Goal: Task Accomplishment & Management: Use online tool/utility

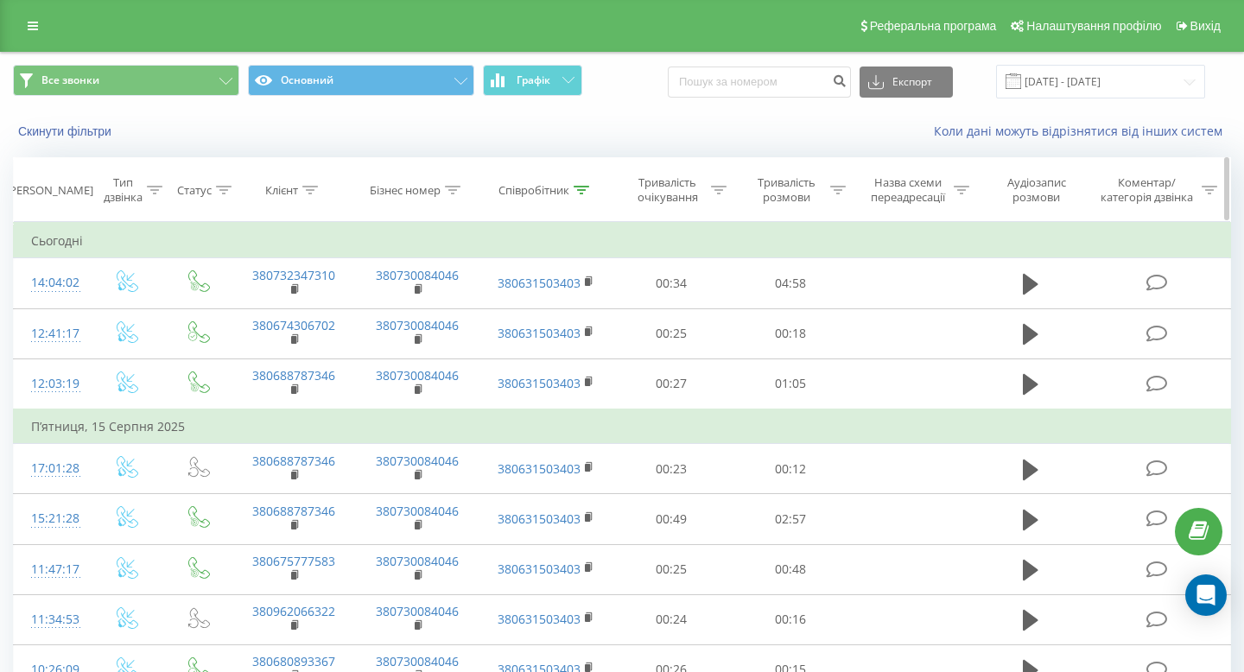
click at [454, 182] on th "Бізнес номер" at bounding box center [418, 190] width 124 height 64
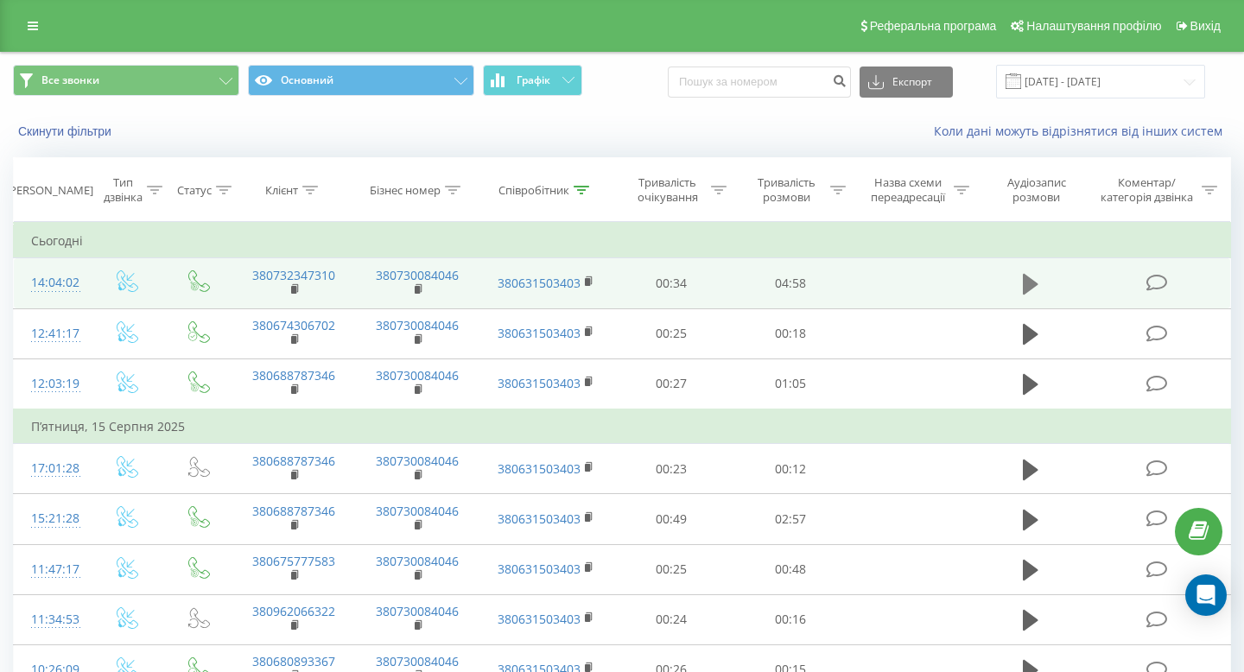
click at [1029, 279] on icon at bounding box center [1031, 284] width 16 height 21
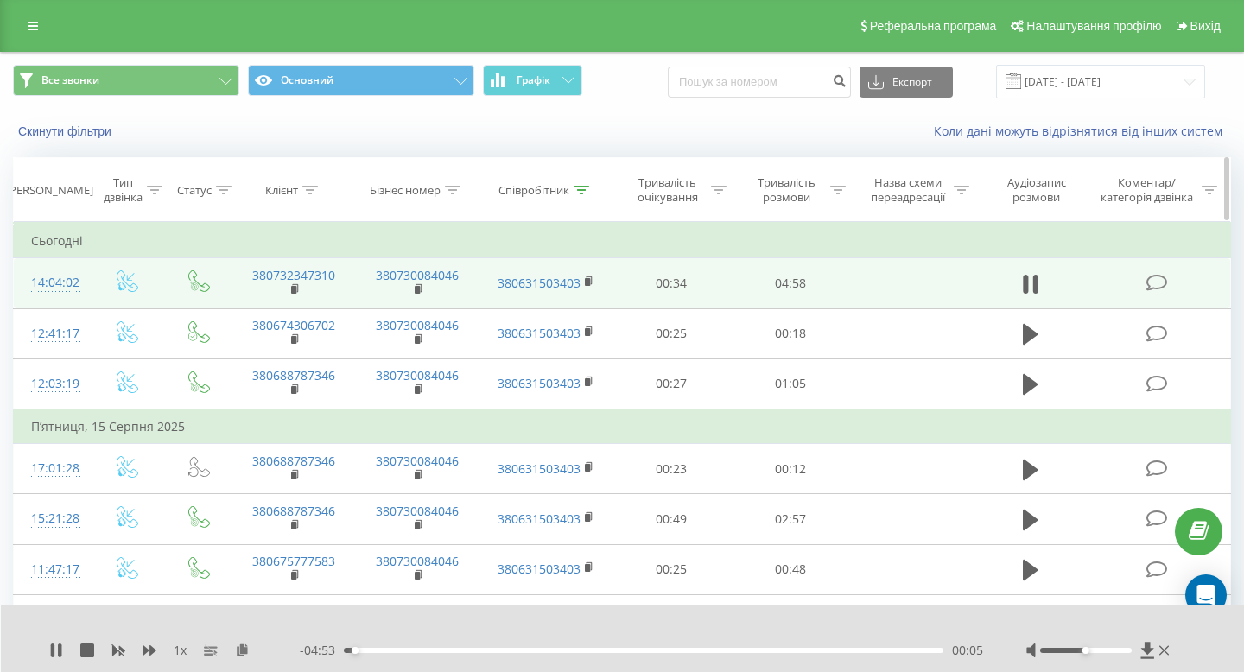
click at [460, 187] on icon at bounding box center [453, 190] width 16 height 9
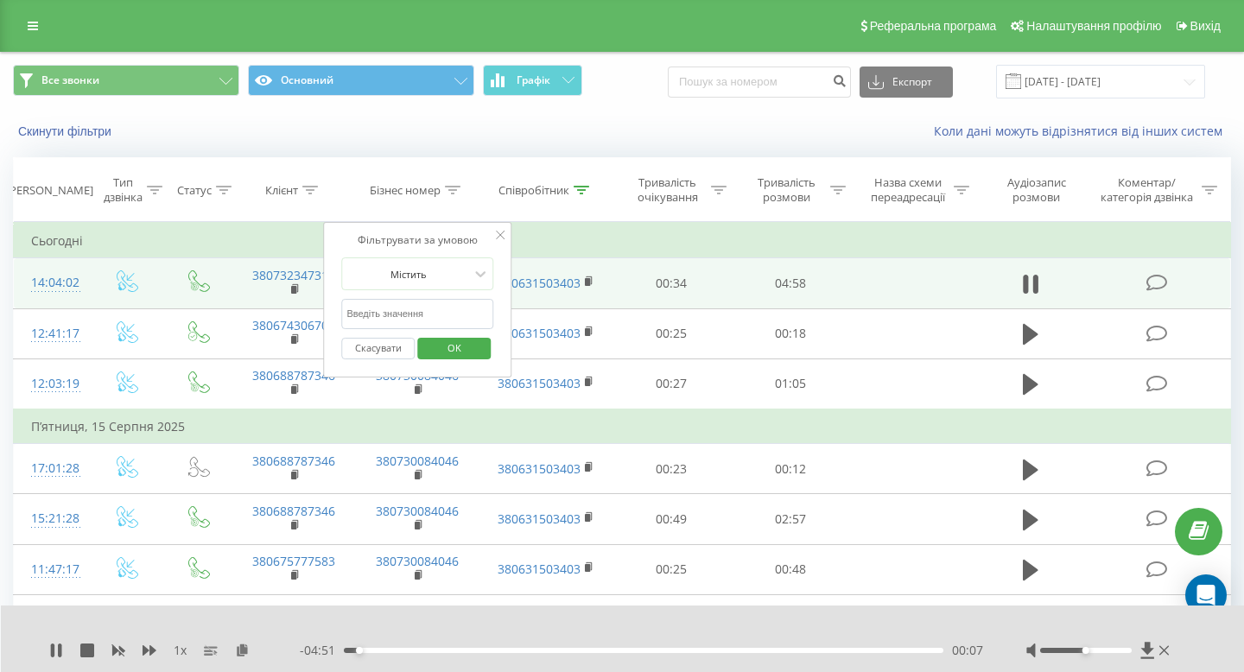
click at [518, 133] on div "Коли дані можуть відрізнятися вiд інших систем" at bounding box center [854, 131] width 777 height 17
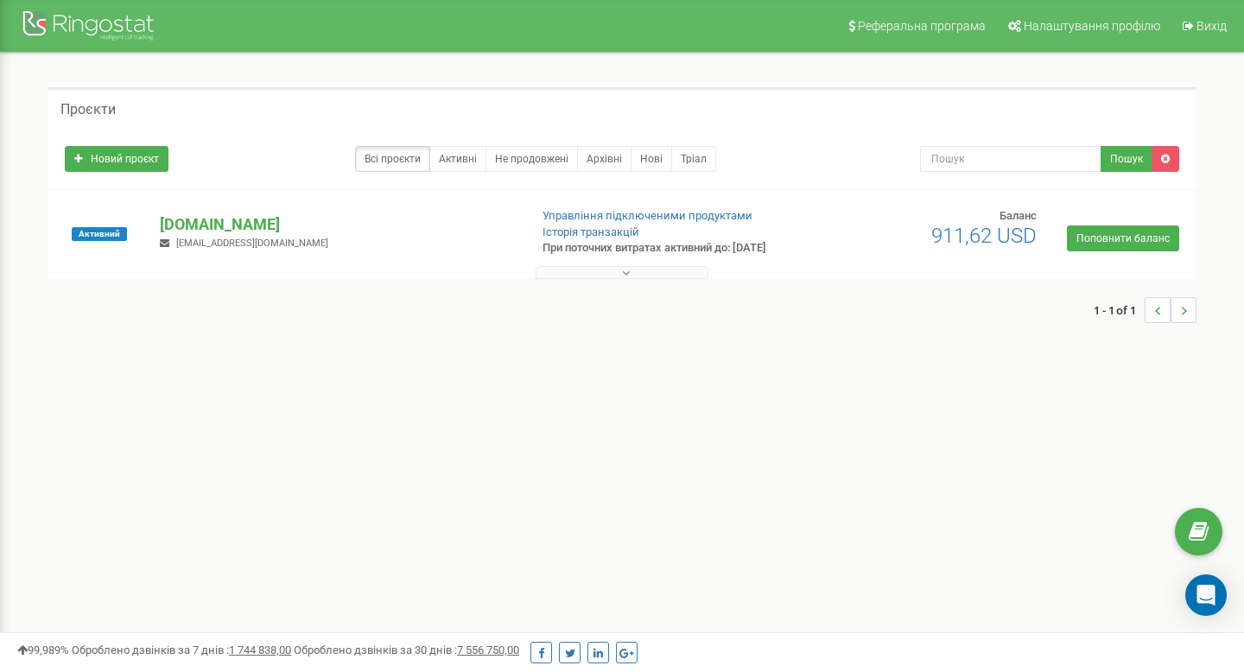
click at [599, 270] on button at bounding box center [622, 272] width 173 height 13
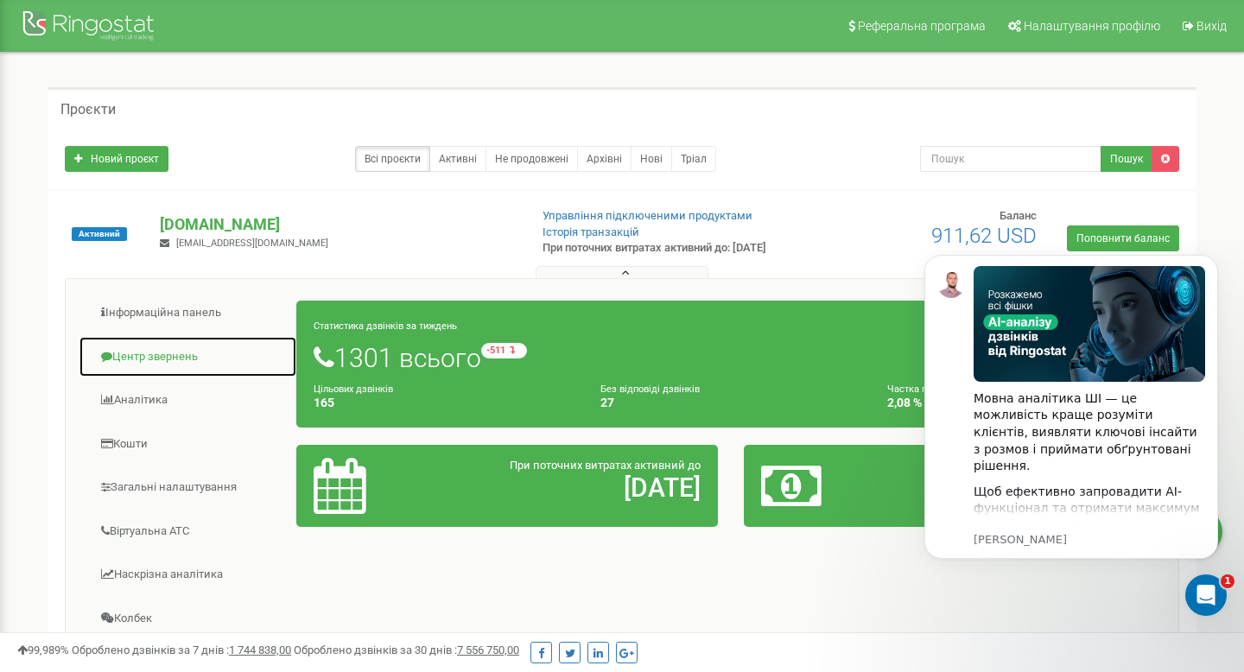
click at [169, 368] on link "Центр звернень" at bounding box center [188, 357] width 219 height 42
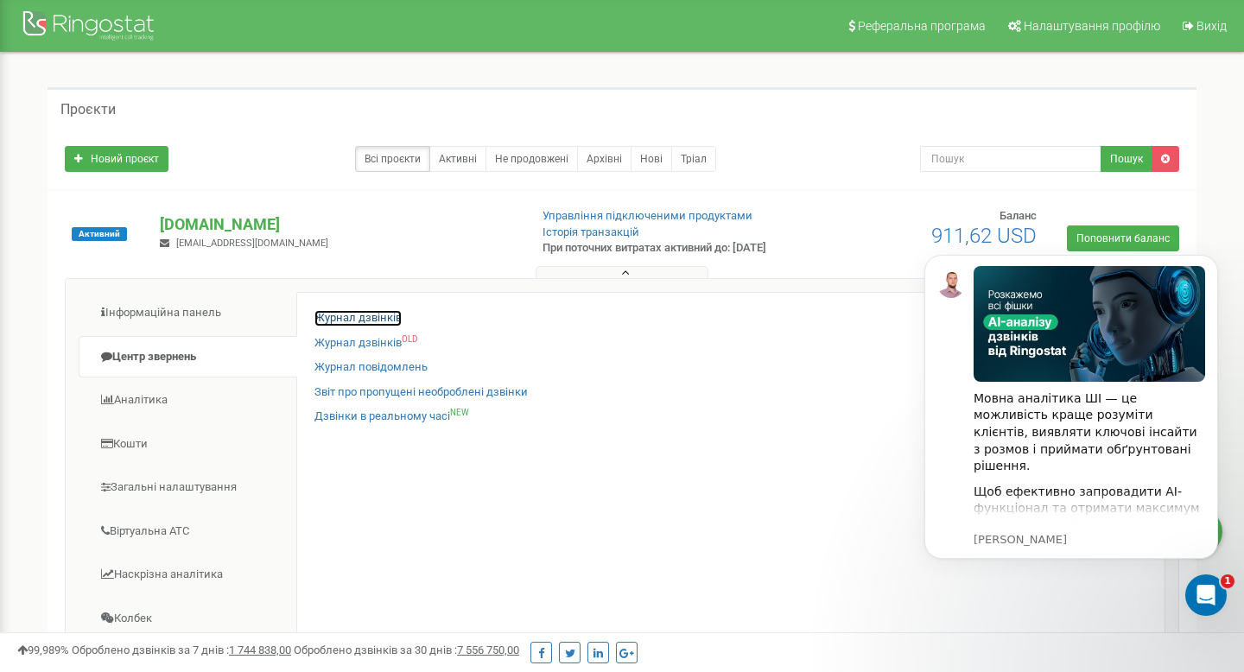
click at [362, 312] on link "Журнал дзвінків" at bounding box center [357, 318] width 87 height 16
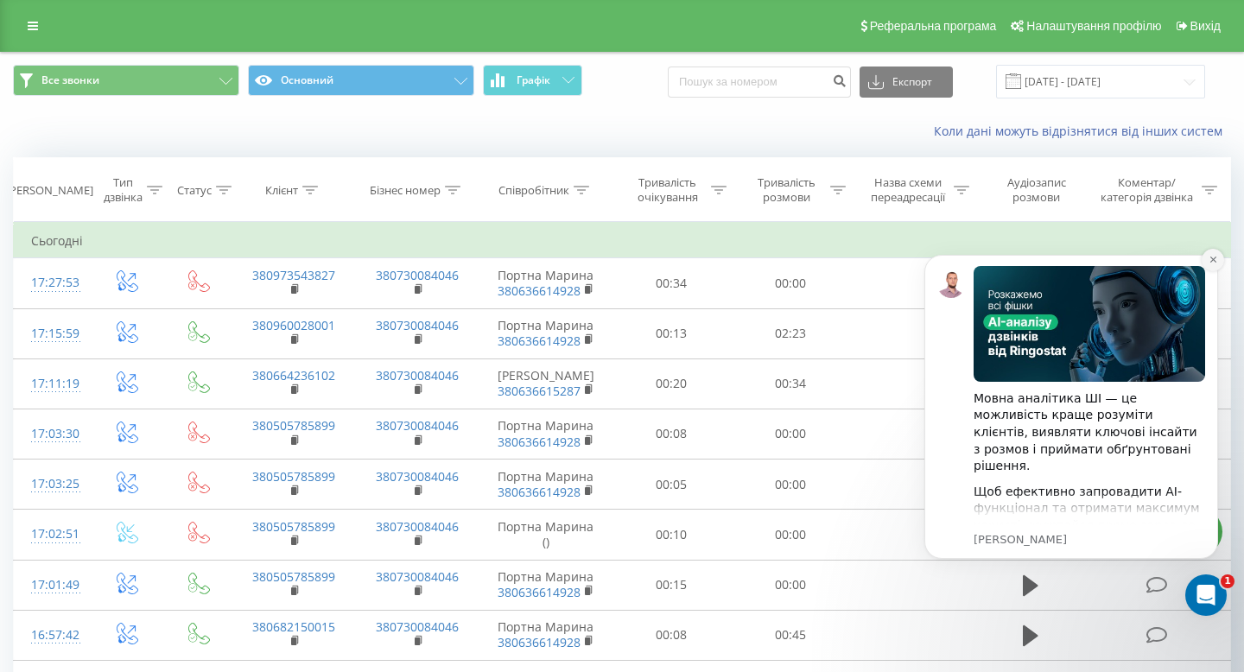
click at [1208, 266] on button "Dismiss notification" at bounding box center [1213, 260] width 22 height 22
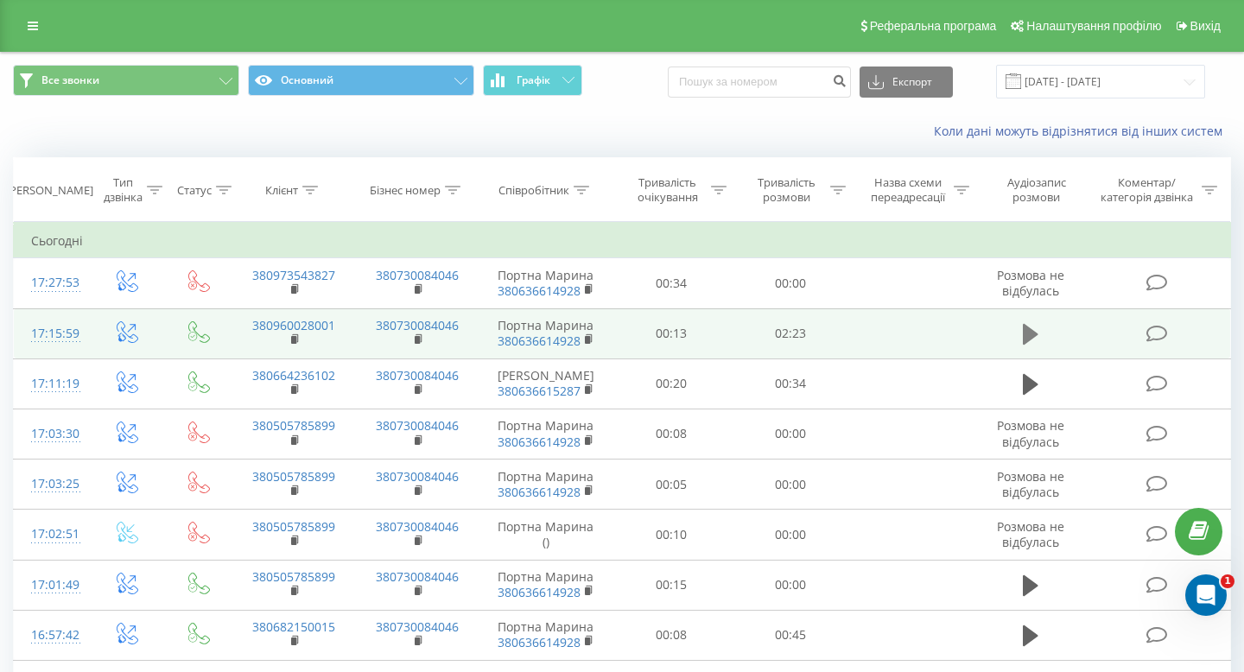
click at [1024, 339] on icon at bounding box center [1031, 334] width 16 height 21
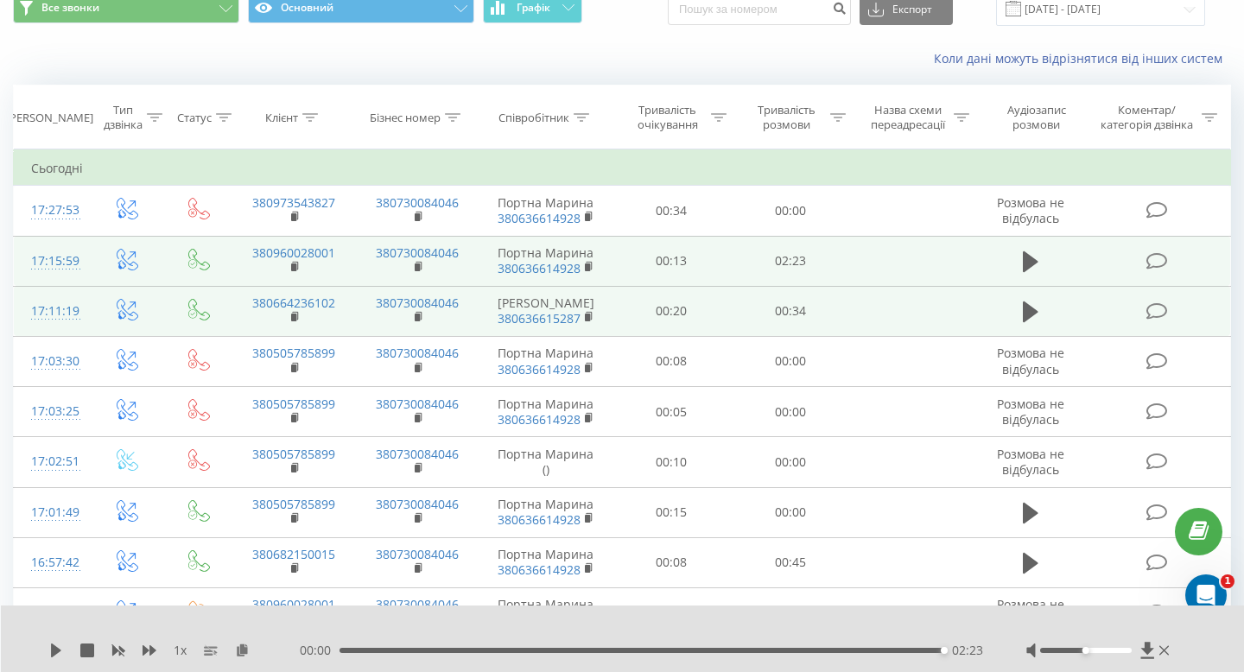
scroll to position [73, 0]
